Goal: Information Seeking & Learning: Learn about a topic

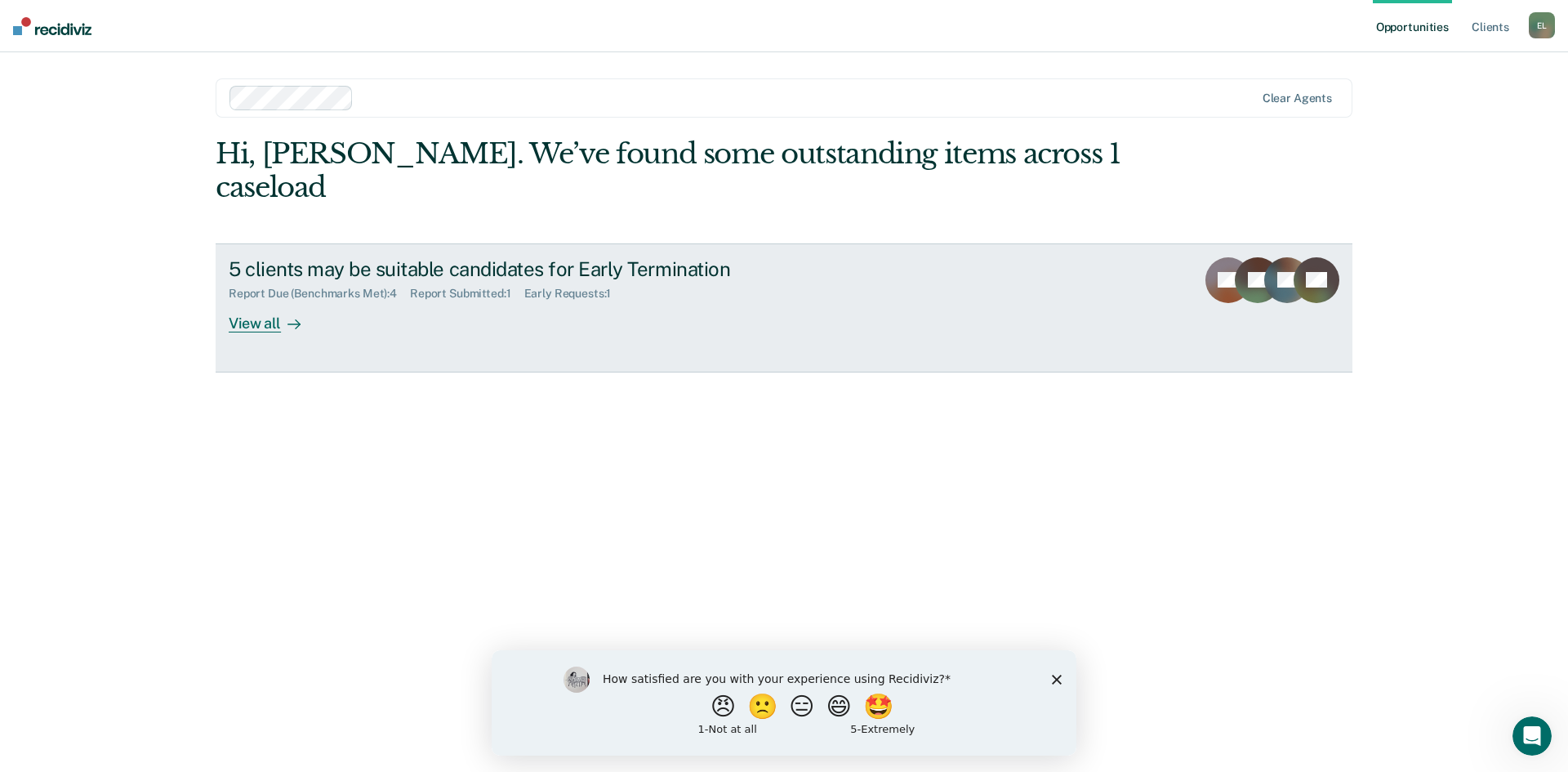
click at [783, 271] on div "5 clients may be suitable candidates for Early Termination Report Due (Benchmar…" at bounding box center [535, 295] width 612 height 75
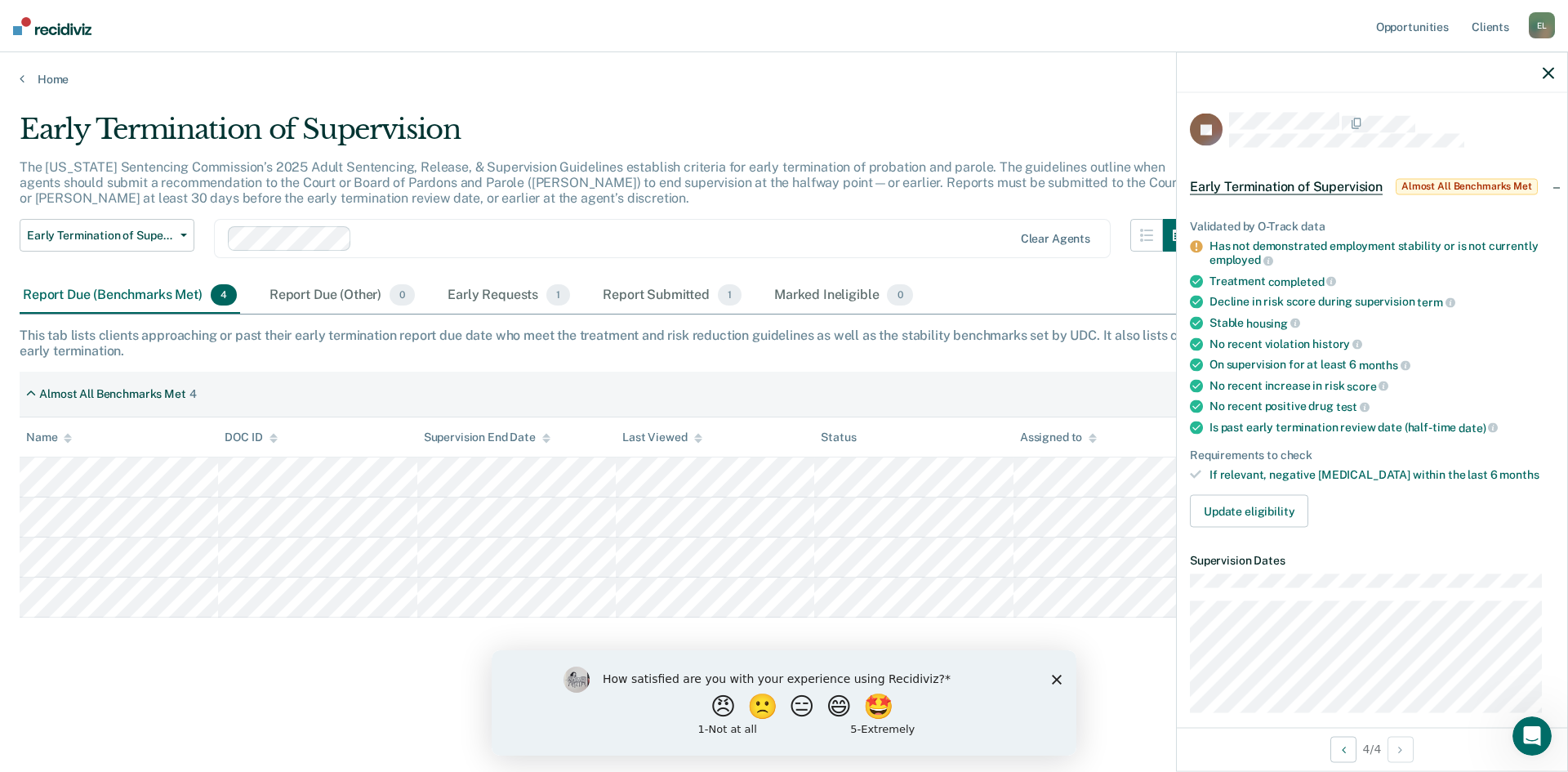
click at [1545, 75] on icon "button" at bounding box center [1548, 72] width 12 height 12
